Goal: Information Seeking & Learning: Learn about a topic

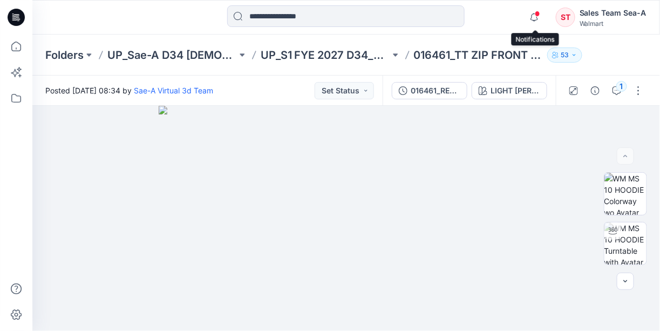
click at [539, 16] on span at bounding box center [537, 14] width 5 height 6
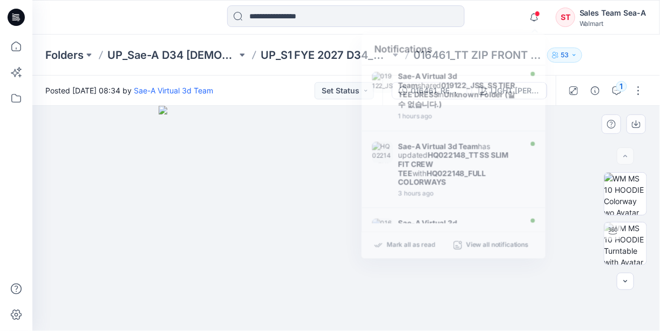
click at [390, 306] on img at bounding box center [347, 218] width 376 height 225
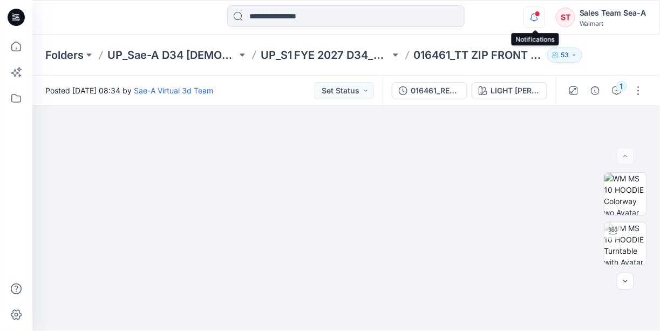
click at [541, 20] on icon "button" at bounding box center [534, 17] width 21 height 22
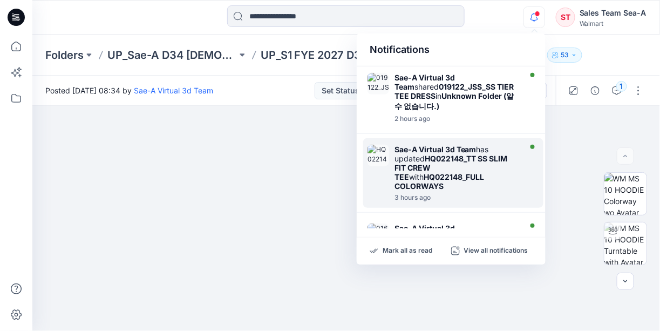
click at [447, 161] on strong "HQ022148_TT SS SLIM FIT CREW TEE" at bounding box center [451, 168] width 113 height 28
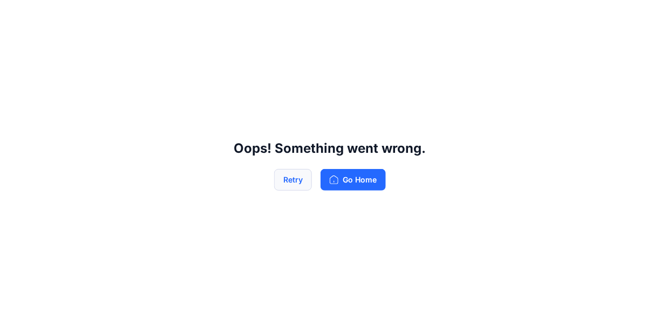
click at [282, 176] on button "Retry" at bounding box center [293, 180] width 38 height 22
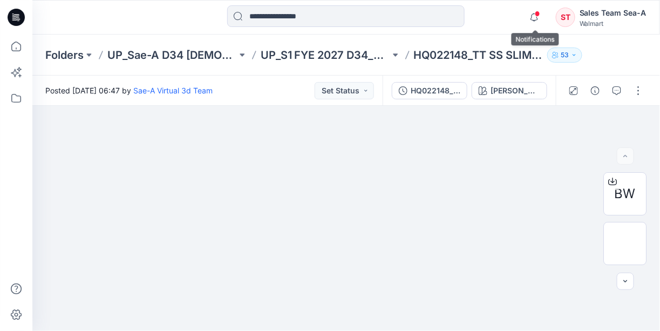
click at [536, 12] on span at bounding box center [537, 14] width 5 height 6
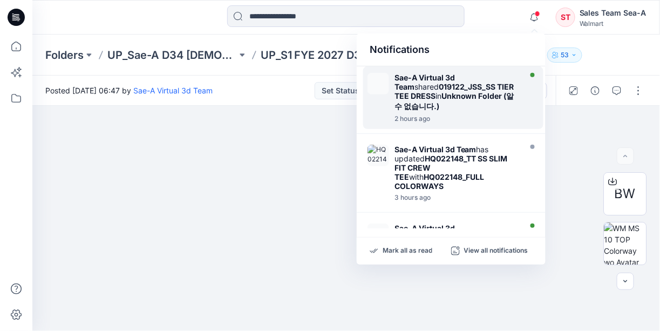
click at [448, 102] on div "Sae-A Virtual 3d Team shared 019122_JSS_SS TIER TEE DRESS in Unknown Folder (알 …" at bounding box center [457, 92] width 124 height 39
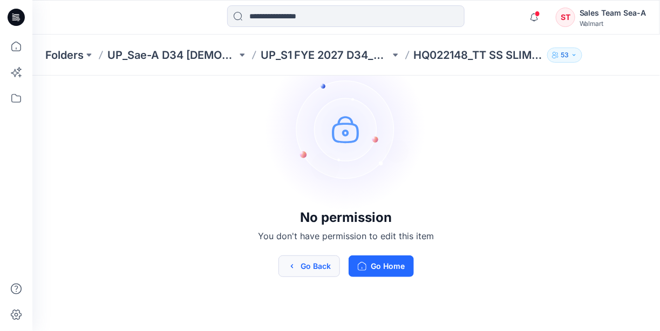
click at [307, 266] on button "Go Back" at bounding box center [310, 266] width 62 height 22
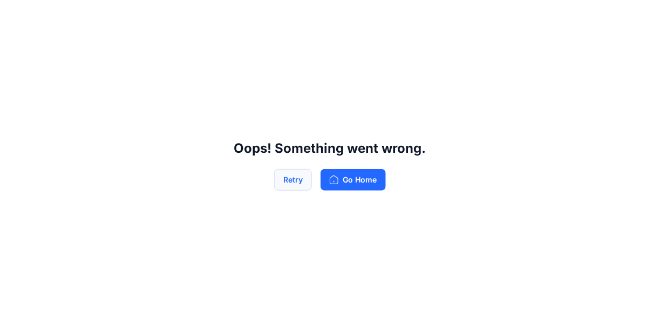
click at [285, 185] on button "Retry" at bounding box center [293, 180] width 38 height 22
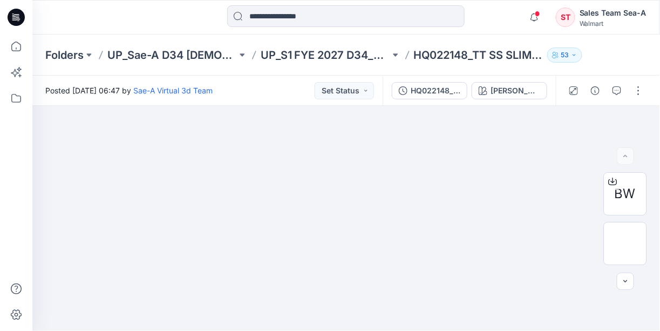
click at [537, 15] on span at bounding box center [537, 14] width 5 height 6
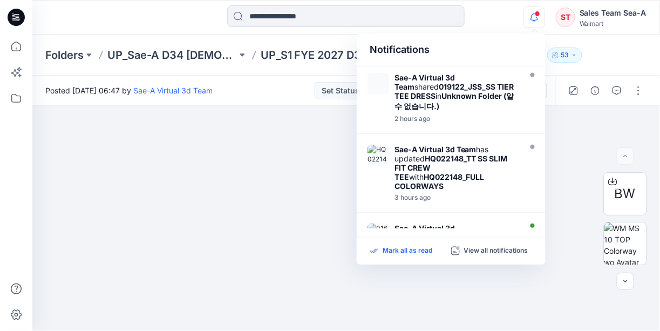
click at [390, 252] on p "Mark all as read" at bounding box center [408, 251] width 50 height 10
